Goal: Task Accomplishment & Management: Manage account settings

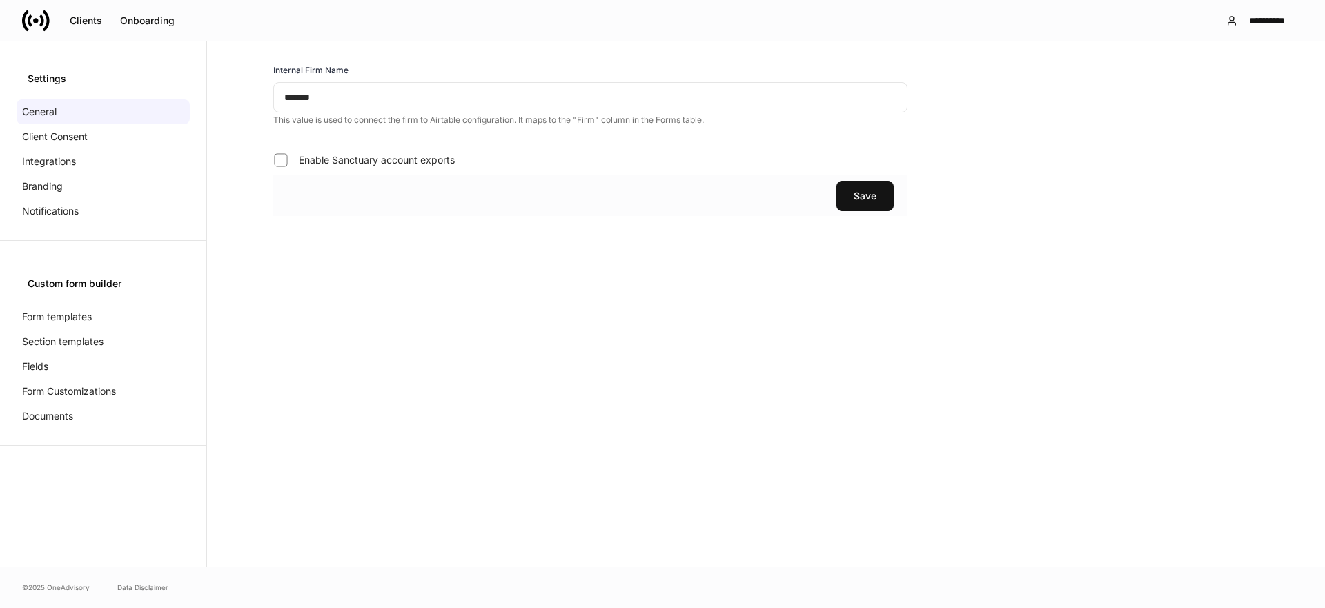
click at [26, 22] on icon at bounding box center [36, 21] width 28 height 28
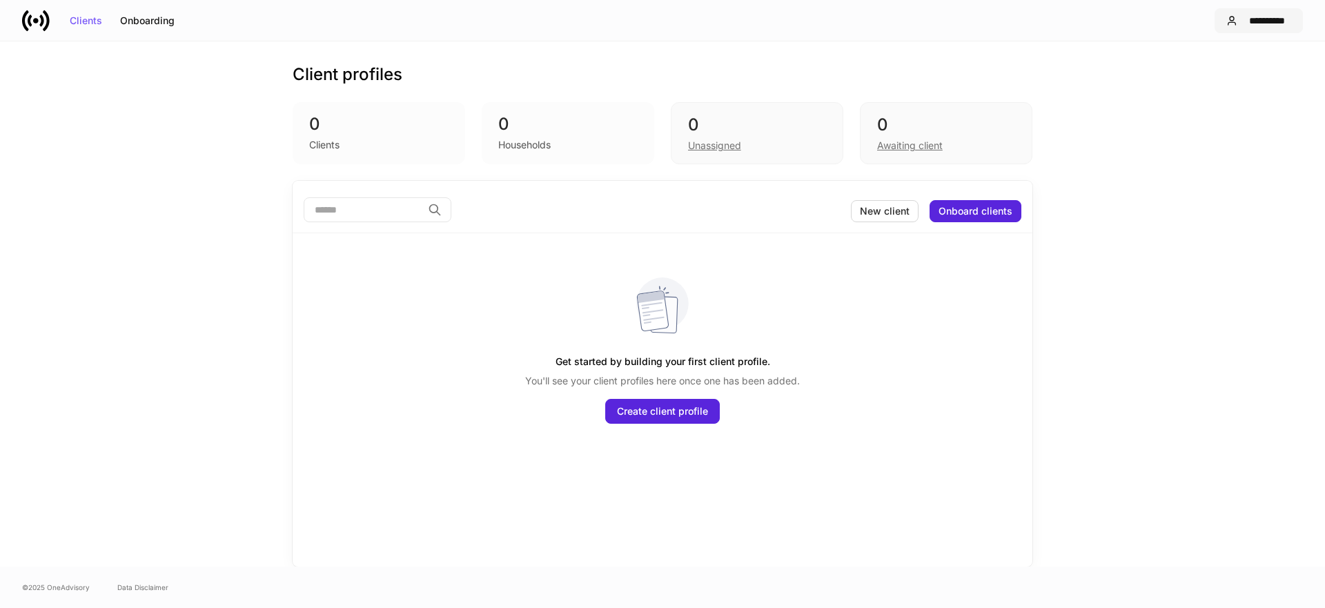
click at [1251, 23] on div "**********" at bounding box center [1267, 21] width 48 height 10
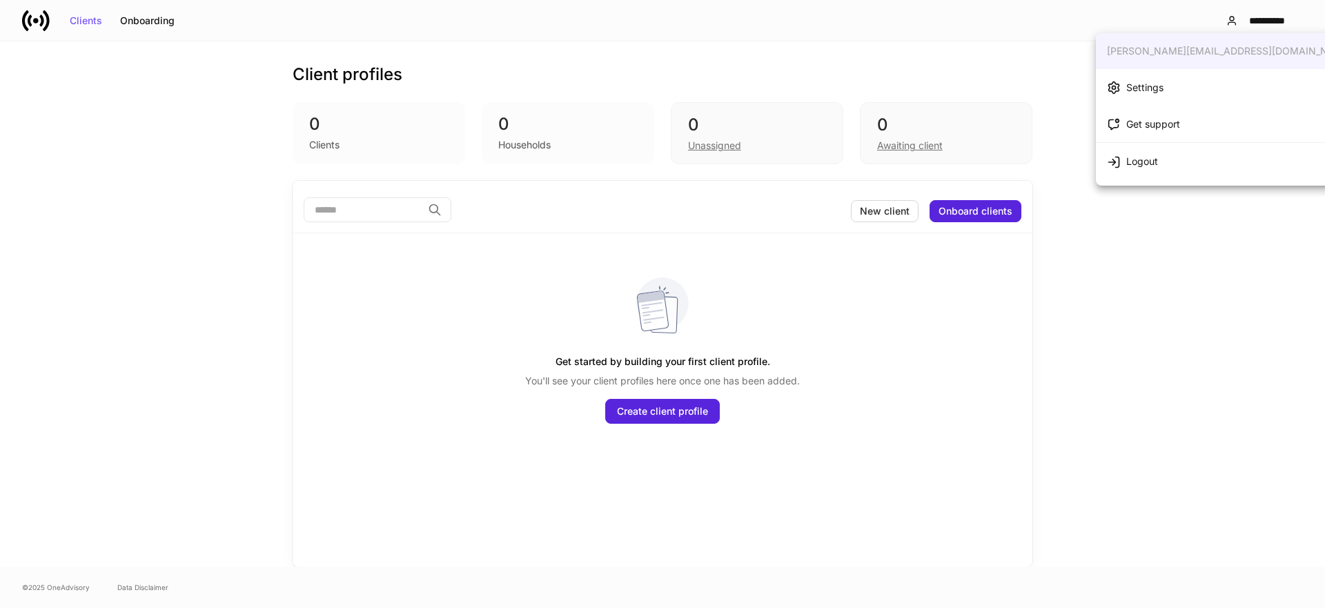
click at [1169, 99] on li "Settings" at bounding box center [1230, 87] width 268 height 37
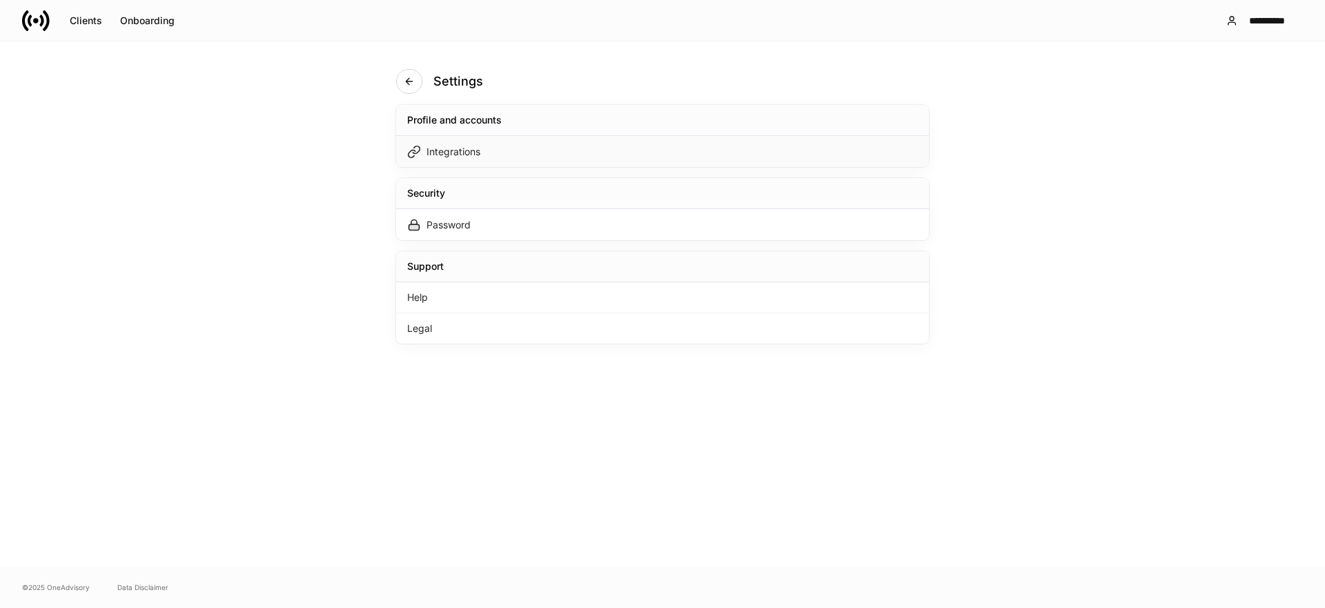
click at [852, 152] on div "Integrations" at bounding box center [662, 151] width 533 height 31
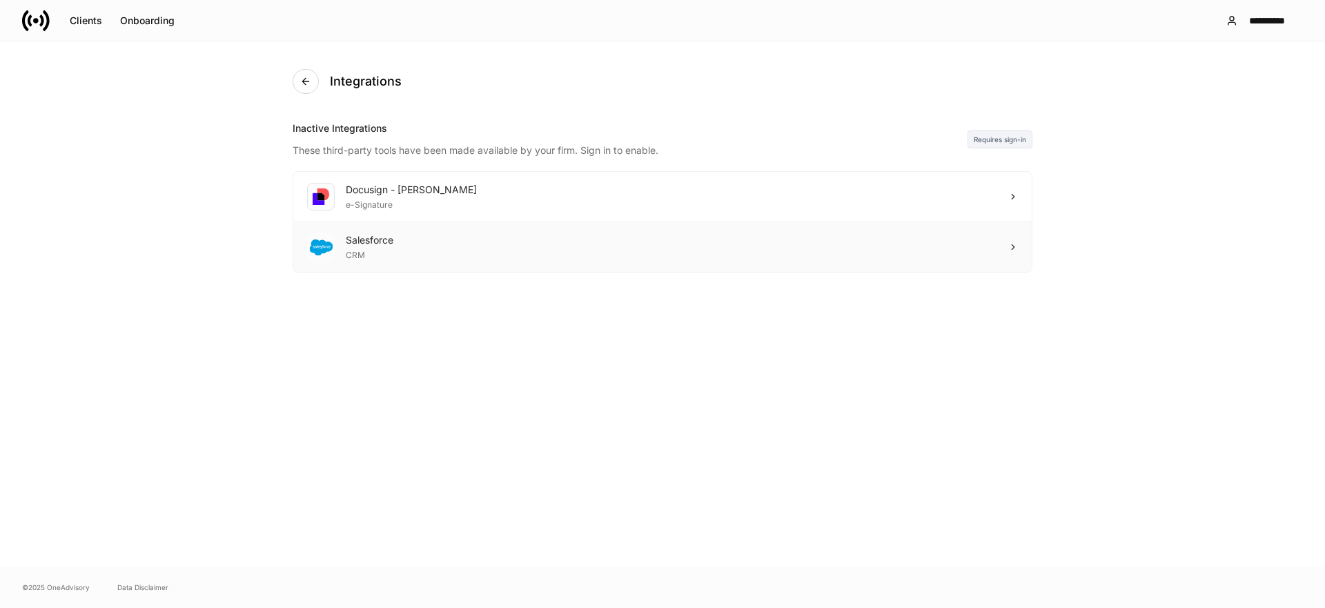
click at [570, 246] on div "Salesforce CRM" at bounding box center [662, 247] width 738 height 50
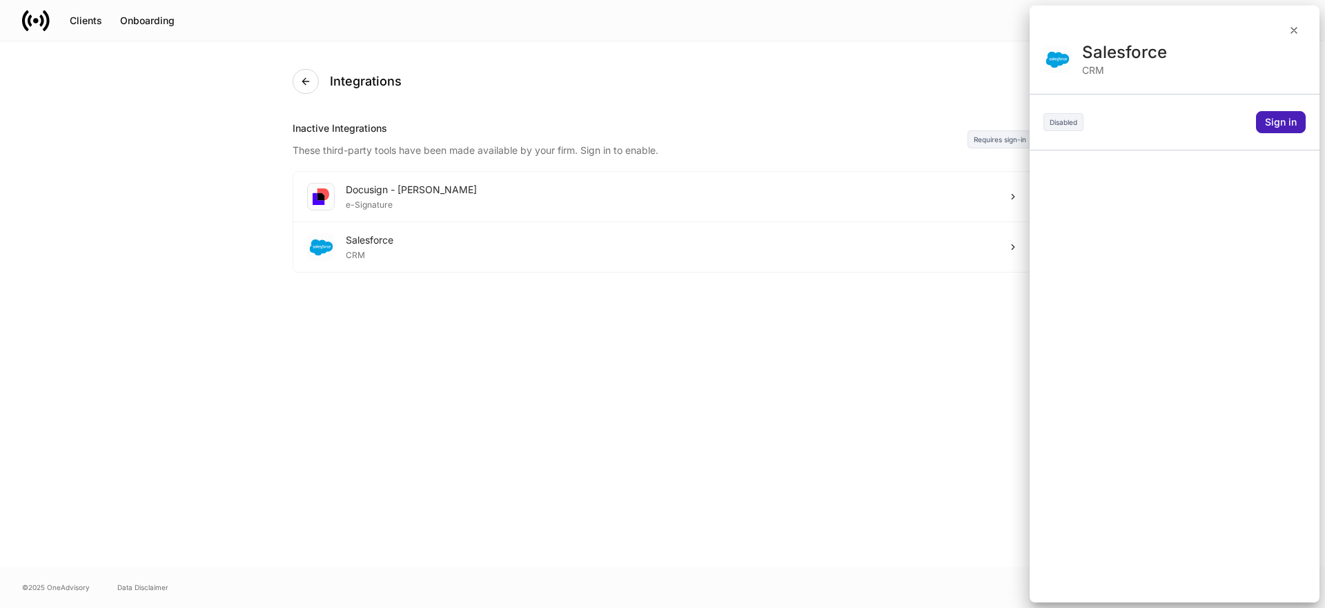
click at [1281, 121] on div "Sign in" at bounding box center [1281, 122] width 32 height 10
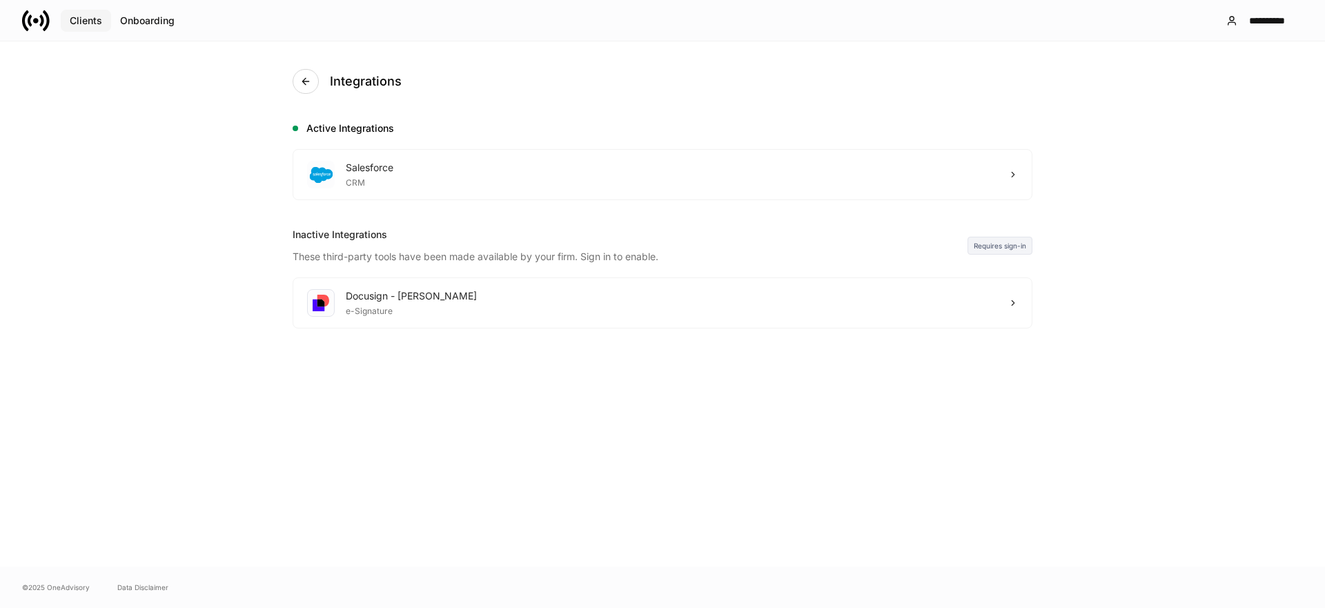
click at [90, 25] on div "Clients" at bounding box center [86, 21] width 32 height 10
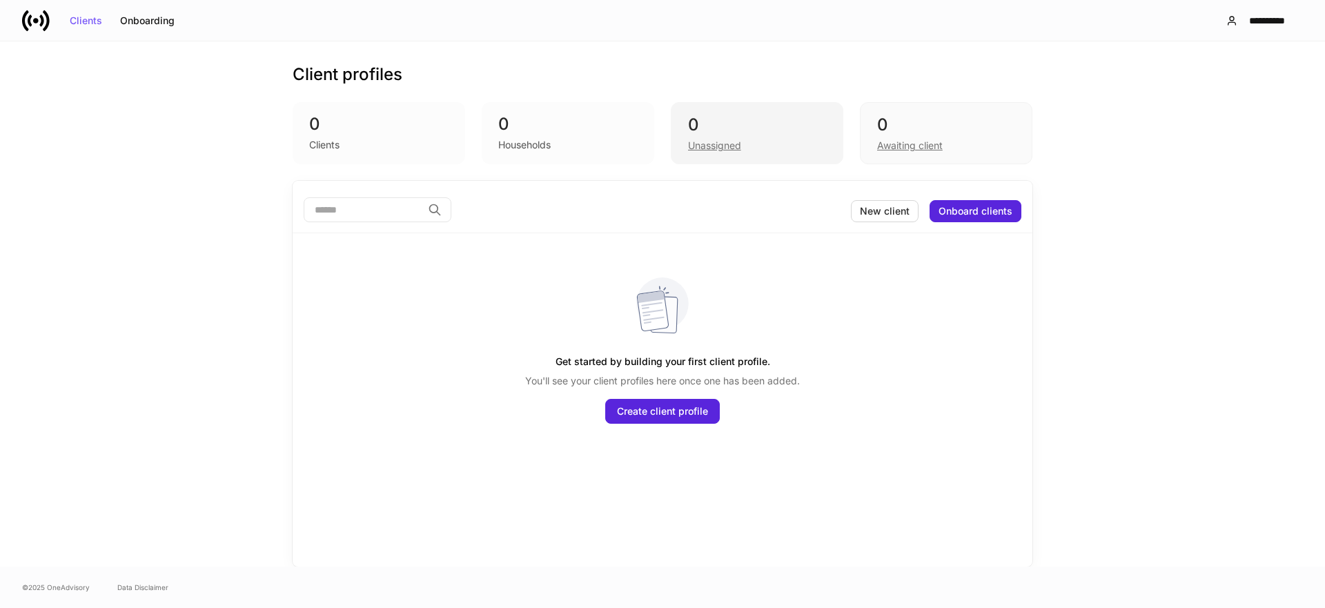
click at [704, 146] on div "Unassigned" at bounding box center [714, 146] width 53 height 14
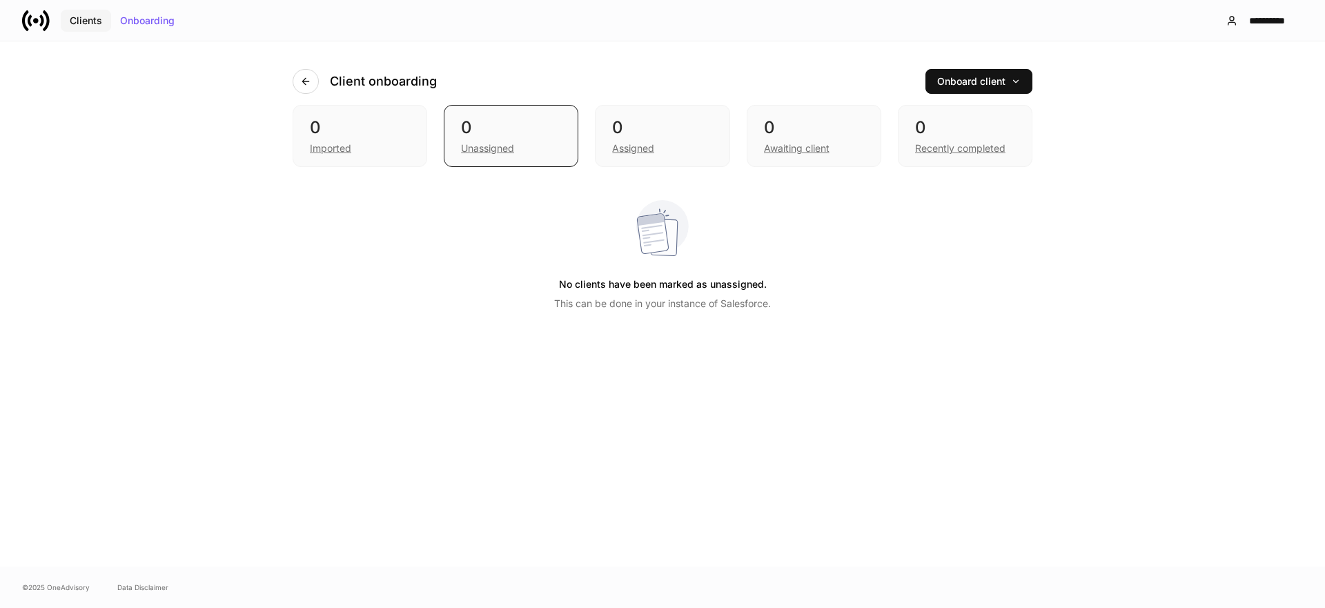
click at [95, 21] on div "Clients" at bounding box center [86, 21] width 32 height 10
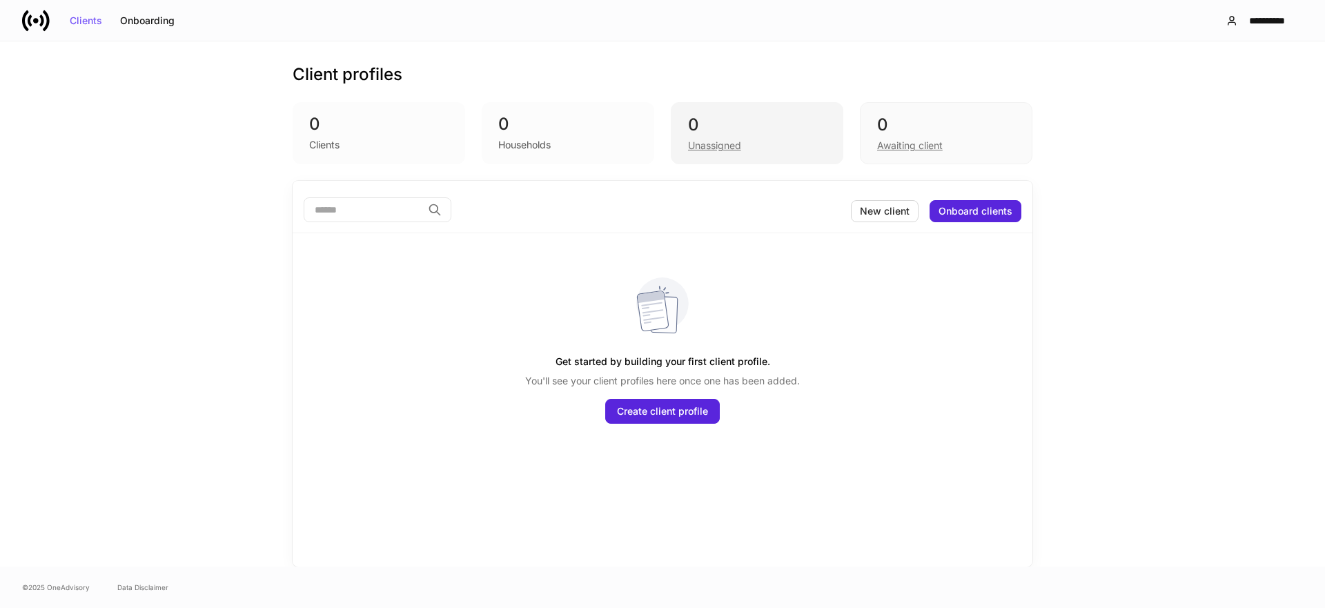
click at [708, 130] on div "0" at bounding box center [757, 125] width 138 height 22
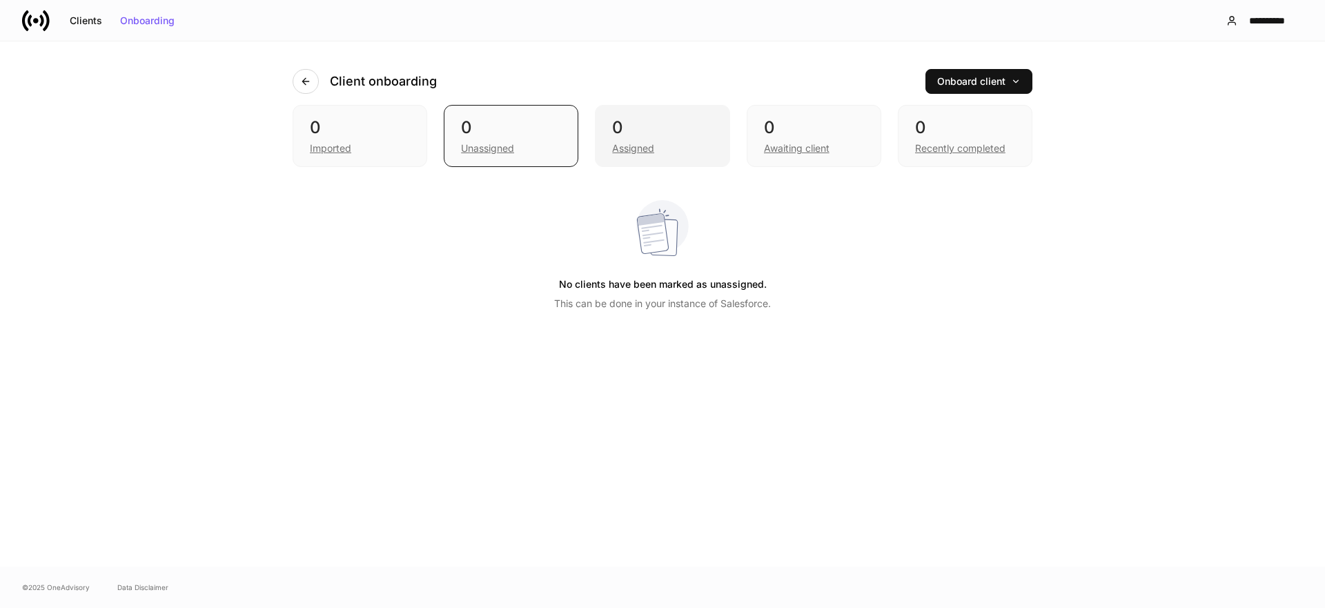
click at [679, 128] on div "0" at bounding box center [662, 128] width 100 height 22
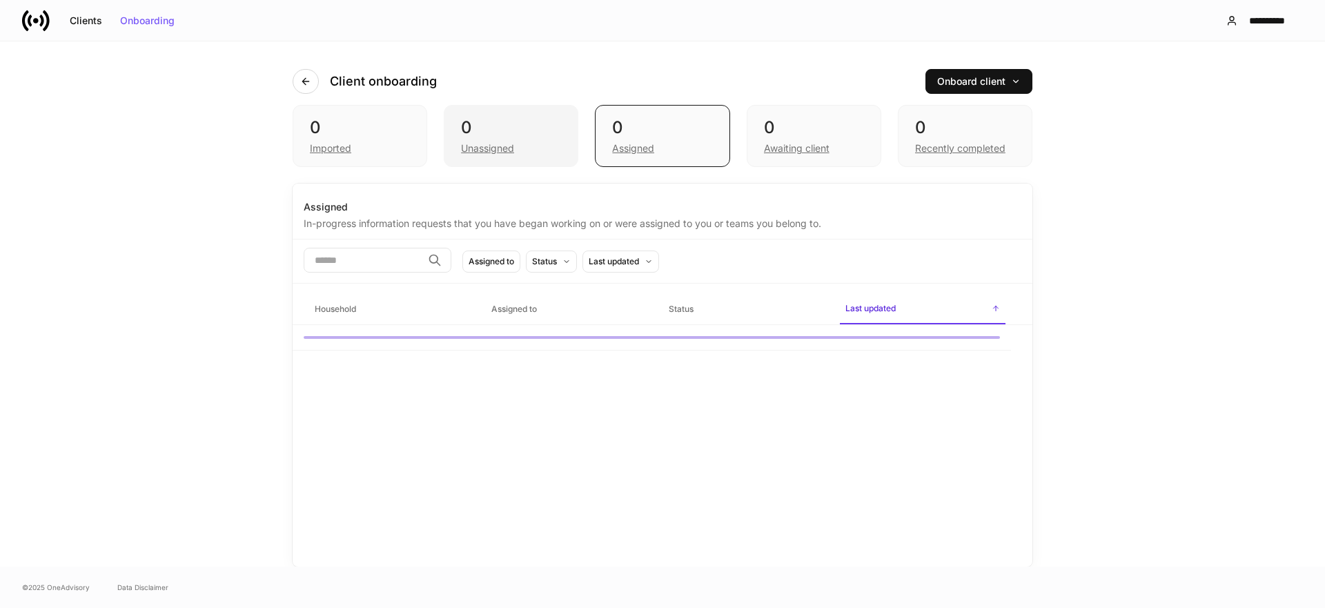
click at [502, 121] on div "0" at bounding box center [511, 128] width 100 height 22
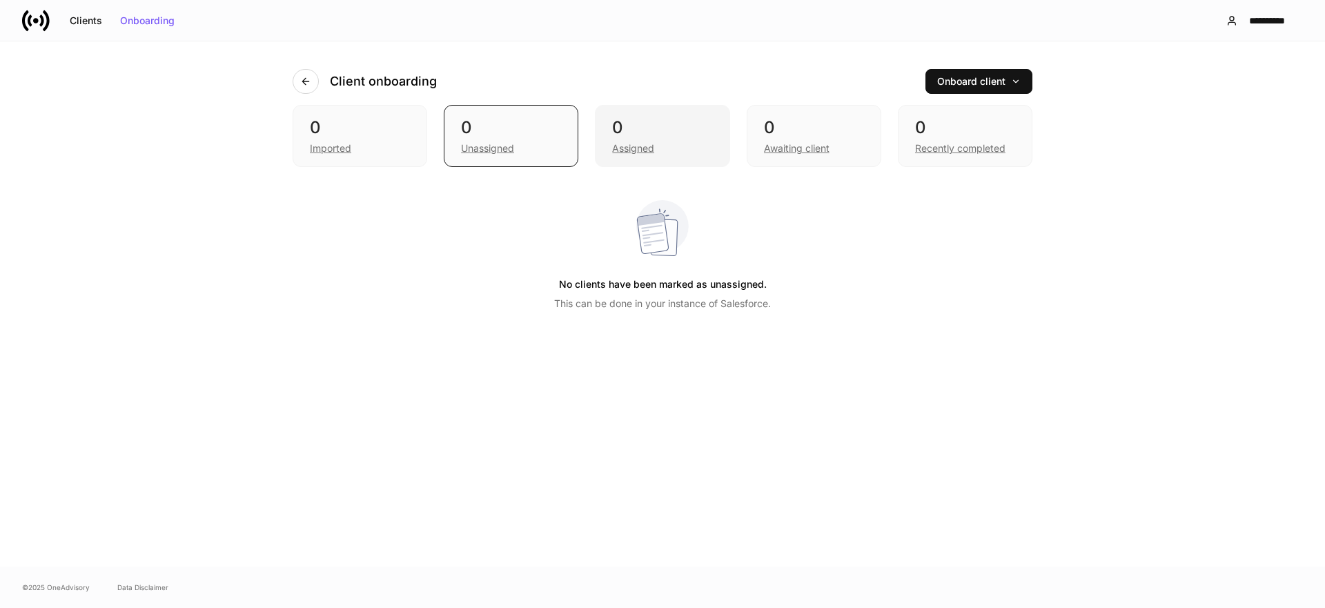
click at [618, 139] on div "Assigned" at bounding box center [662, 147] width 100 height 17
click at [471, 144] on div "Unassigned" at bounding box center [487, 148] width 53 height 14
click at [633, 155] on div "Assigned" at bounding box center [633, 148] width 42 height 14
click at [305, 92] on button "button" at bounding box center [306, 81] width 26 height 25
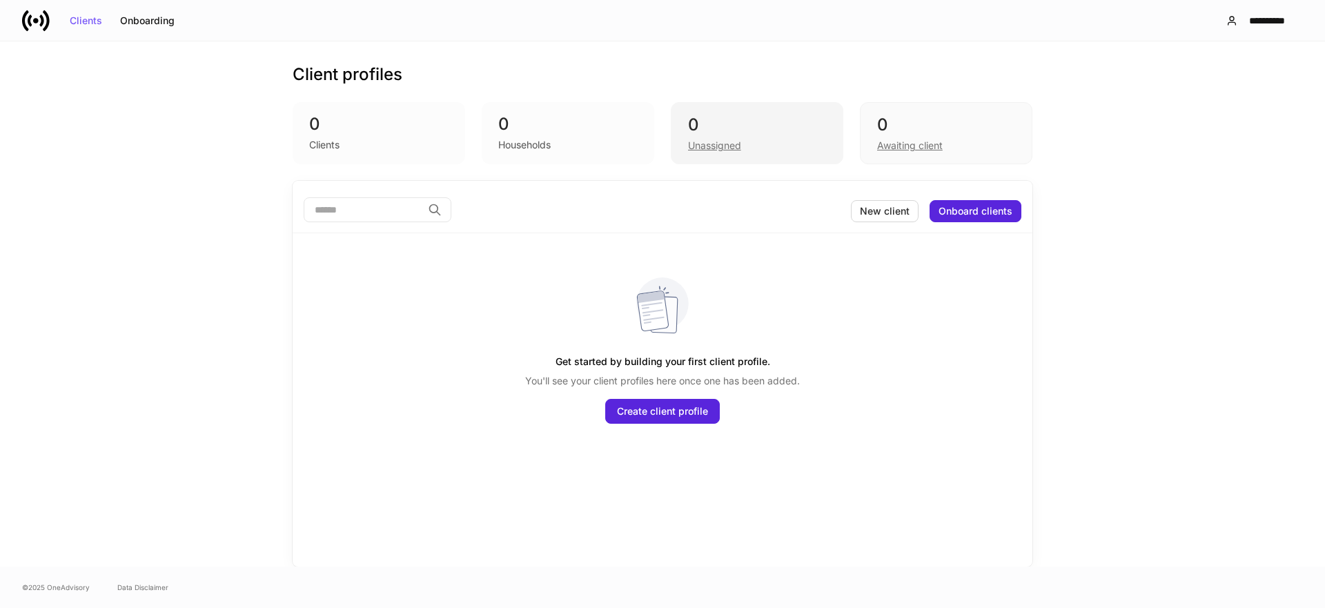
click at [720, 146] on div "Unassigned" at bounding box center [714, 146] width 53 height 14
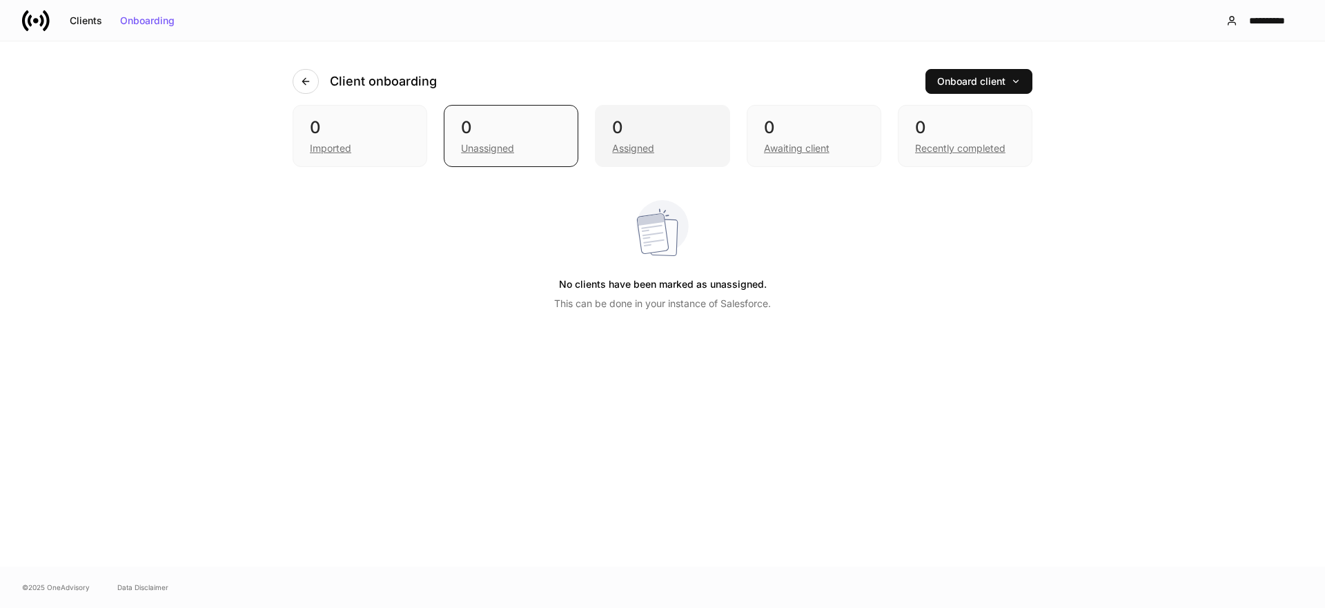
click at [627, 132] on div "0" at bounding box center [662, 128] width 100 height 22
click at [455, 146] on div "0 Unassigned" at bounding box center [511, 136] width 135 height 62
